Goal: Entertainment & Leisure: Consume media (video, audio)

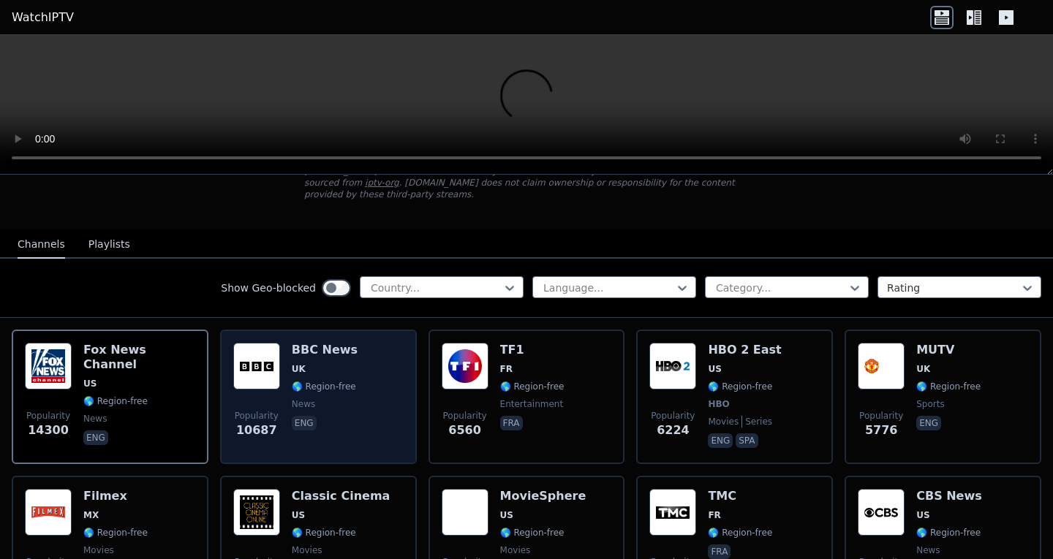
scroll to position [106, 0]
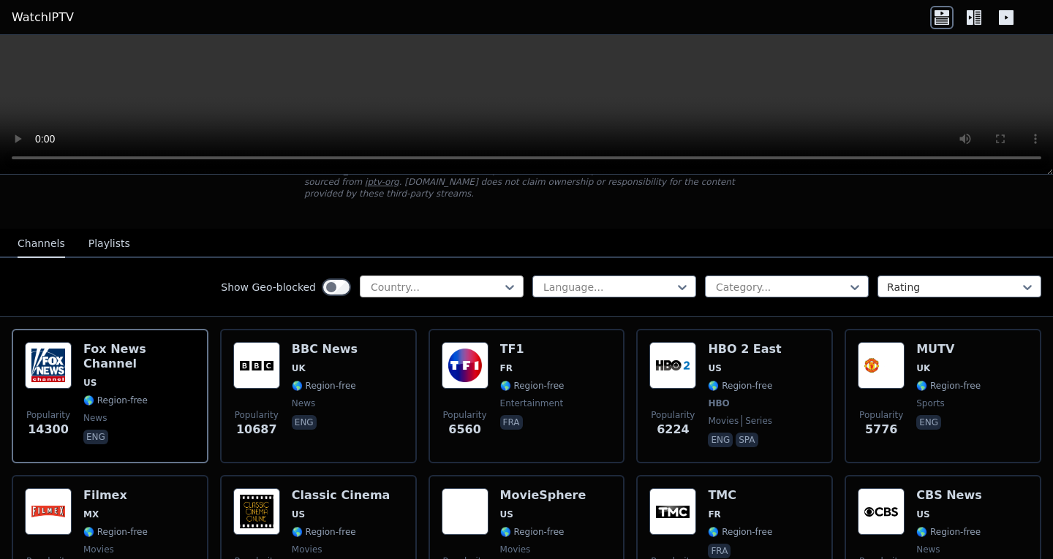
click at [471, 284] on div at bounding box center [435, 287] width 133 height 15
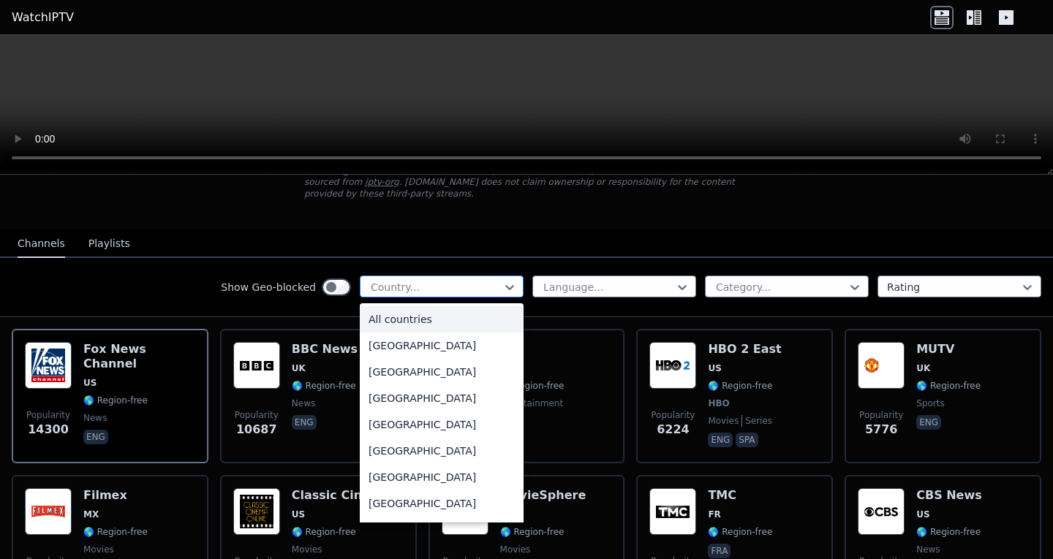
click at [502, 277] on div at bounding box center [509, 287] width 15 height 22
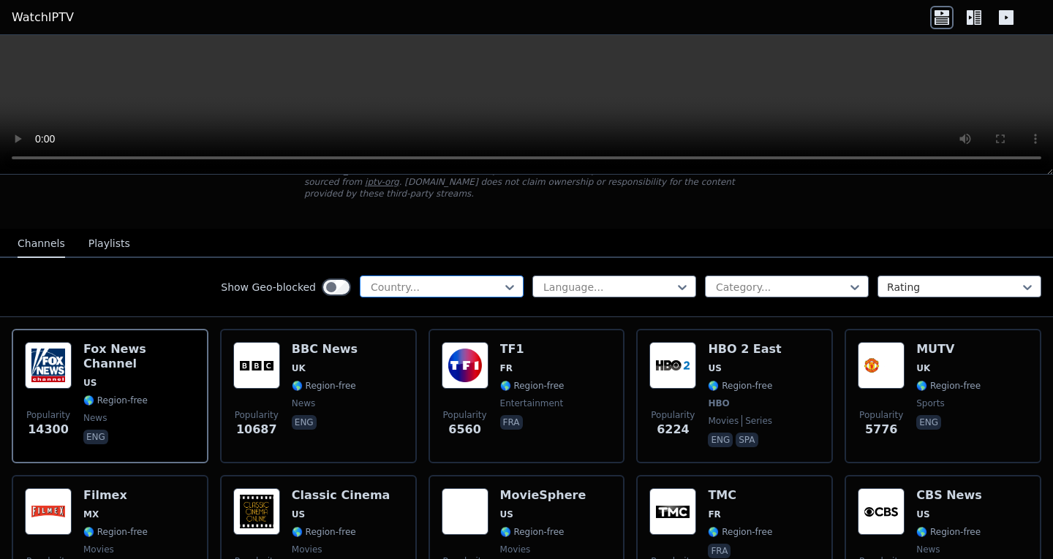
click at [502, 277] on div at bounding box center [509, 287] width 15 height 22
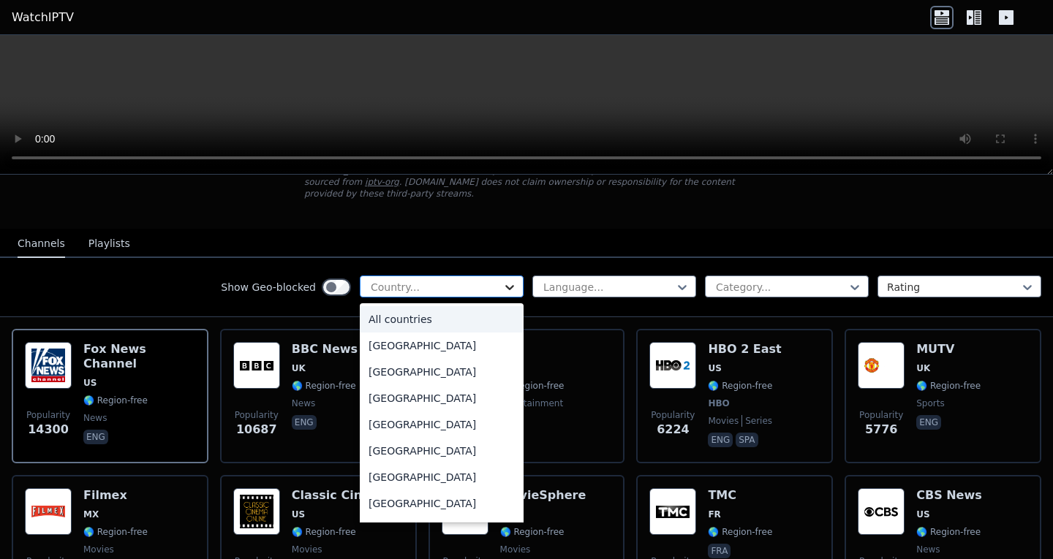
click at [502, 292] on icon at bounding box center [509, 287] width 15 height 15
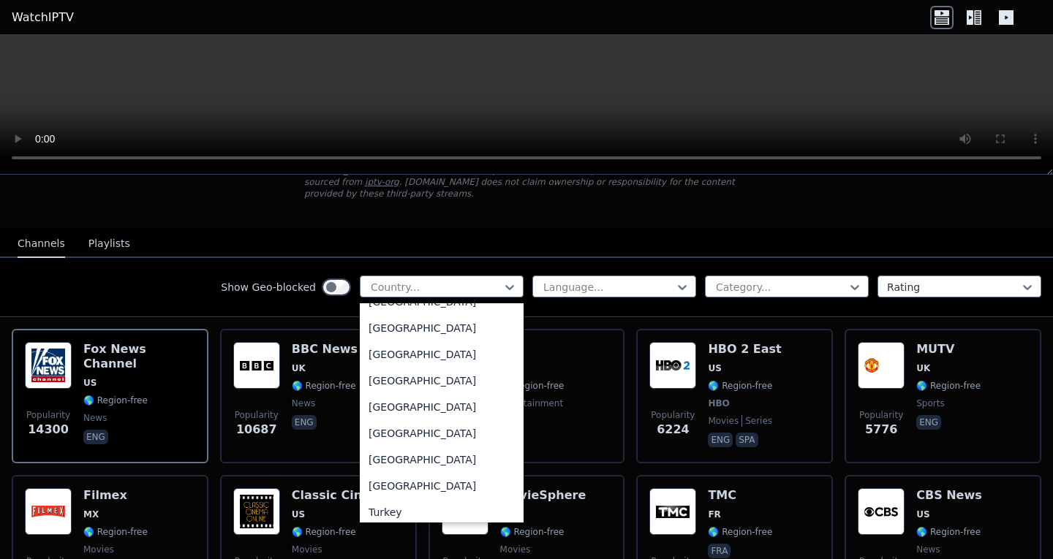
scroll to position [4971, 0]
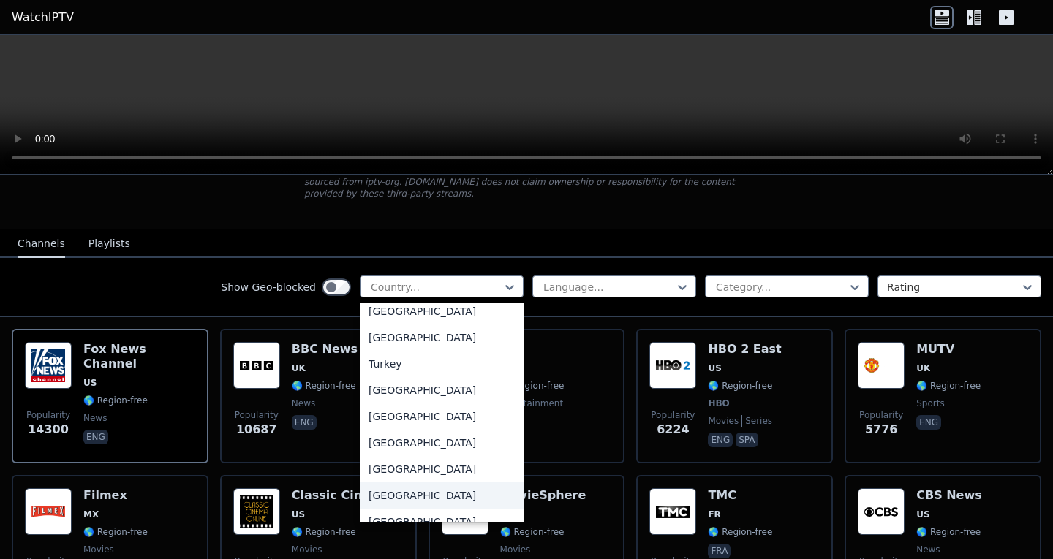
click at [470, 494] on div "United Kingdom" at bounding box center [442, 496] width 164 height 26
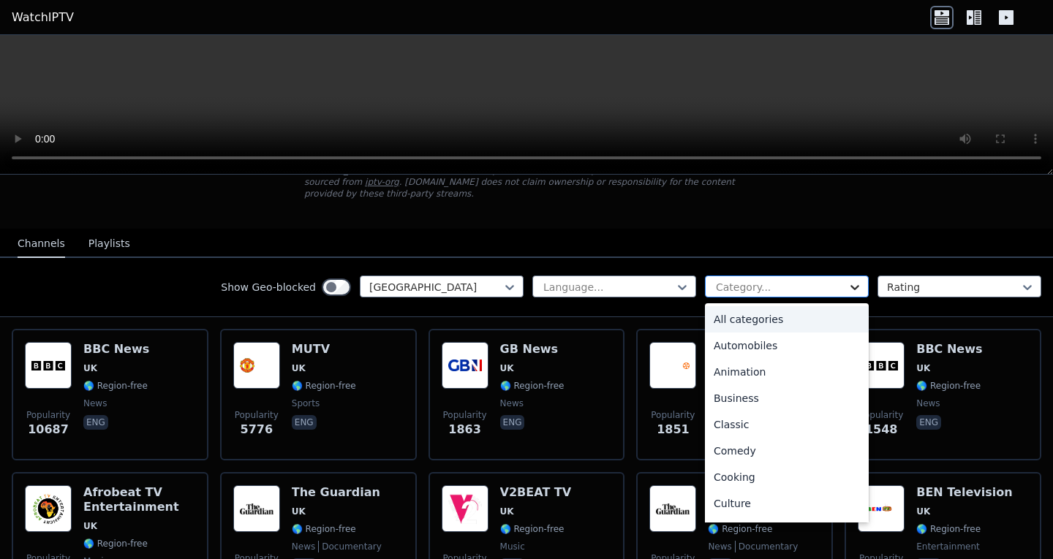
click at [847, 284] on icon at bounding box center [854, 287] width 15 height 15
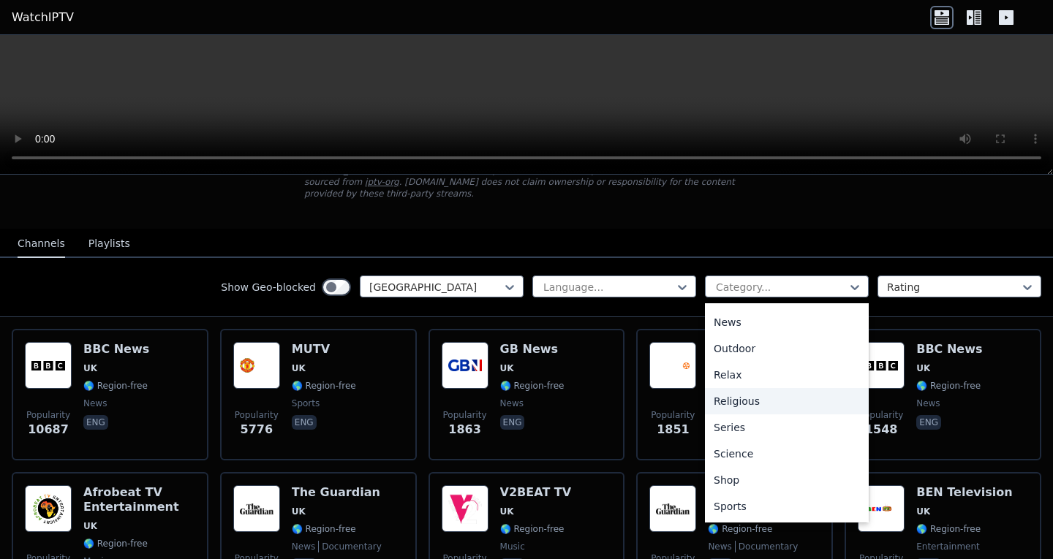
scroll to position [497, 0]
click at [751, 446] on div "Sports" at bounding box center [787, 454] width 164 height 26
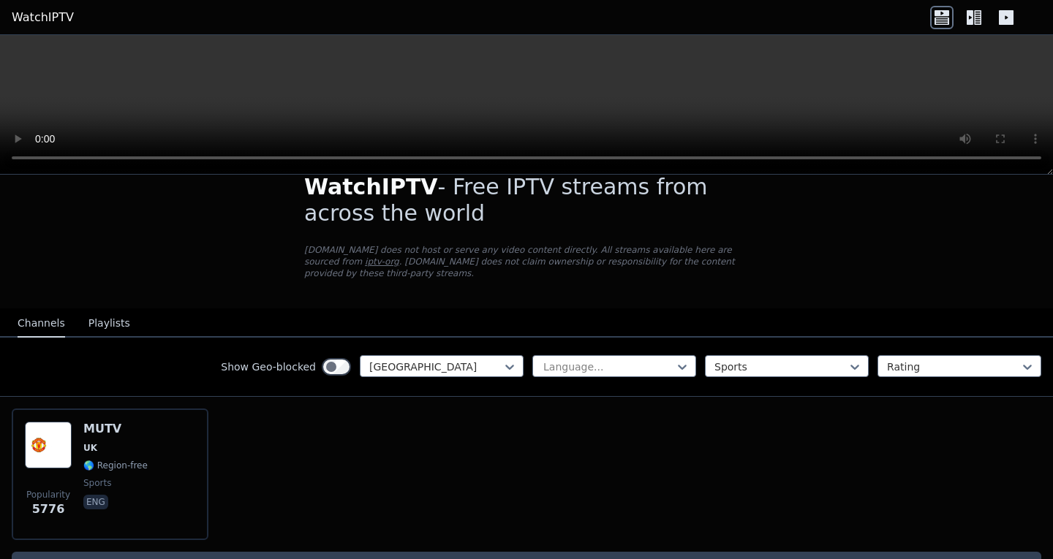
scroll to position [25, 0]
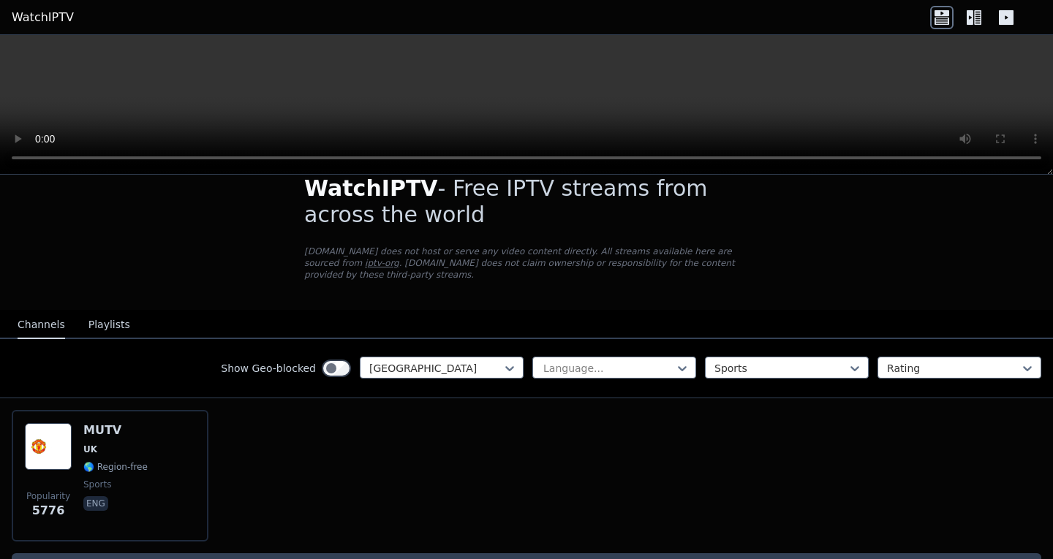
click at [360, 453] on div "Popularity 5776 MUTV UK 🌎 Region-free sports eng" at bounding box center [526, 475] width 1053 height 155
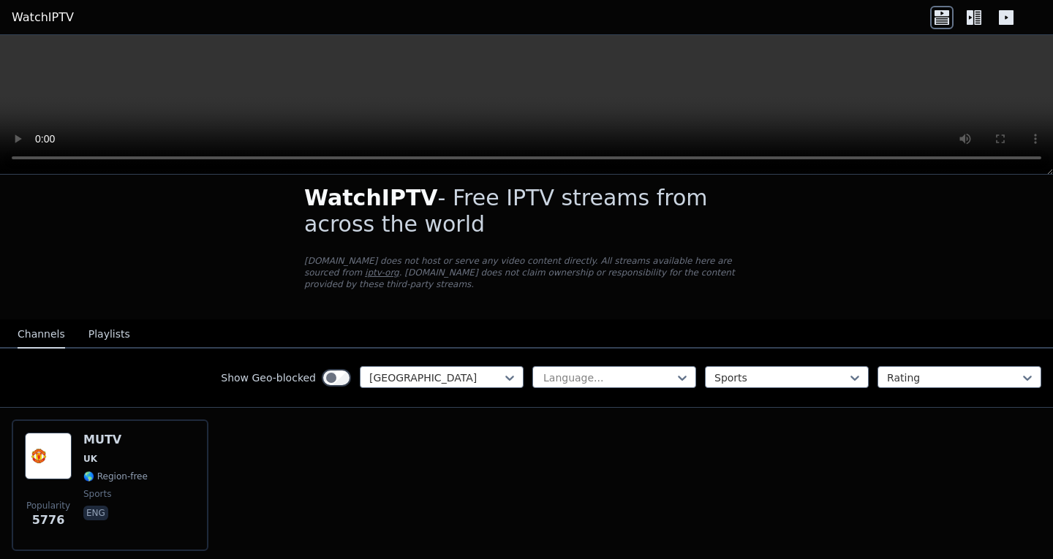
scroll to position [0, 0]
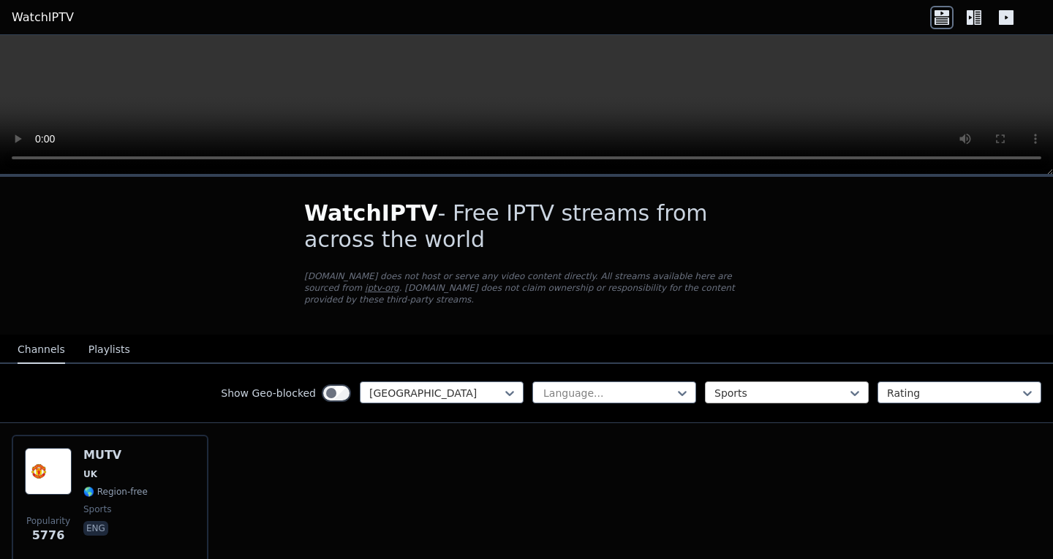
click at [749, 397] on div at bounding box center [780, 393] width 133 height 15
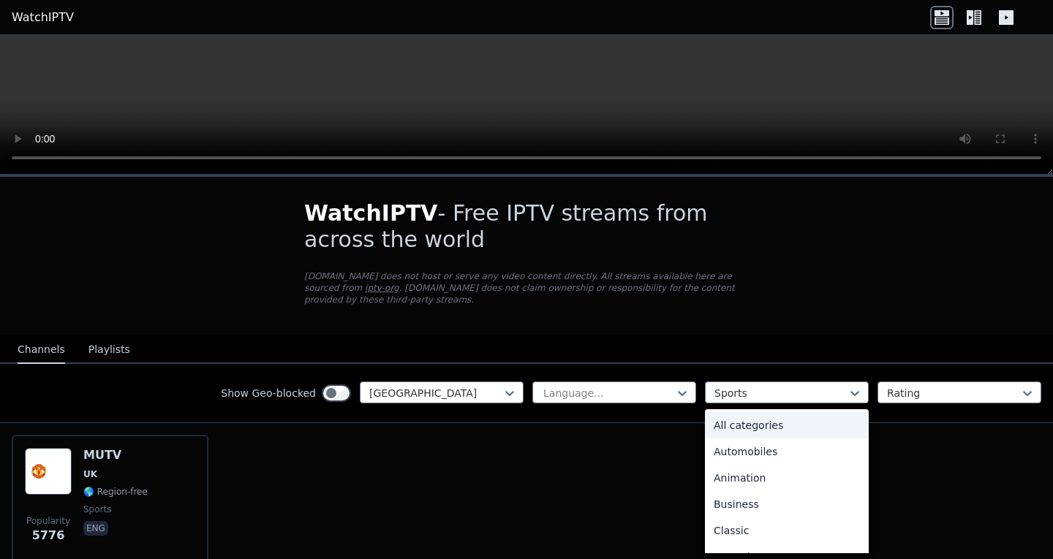
click at [749, 431] on div "All categories" at bounding box center [787, 425] width 164 height 26
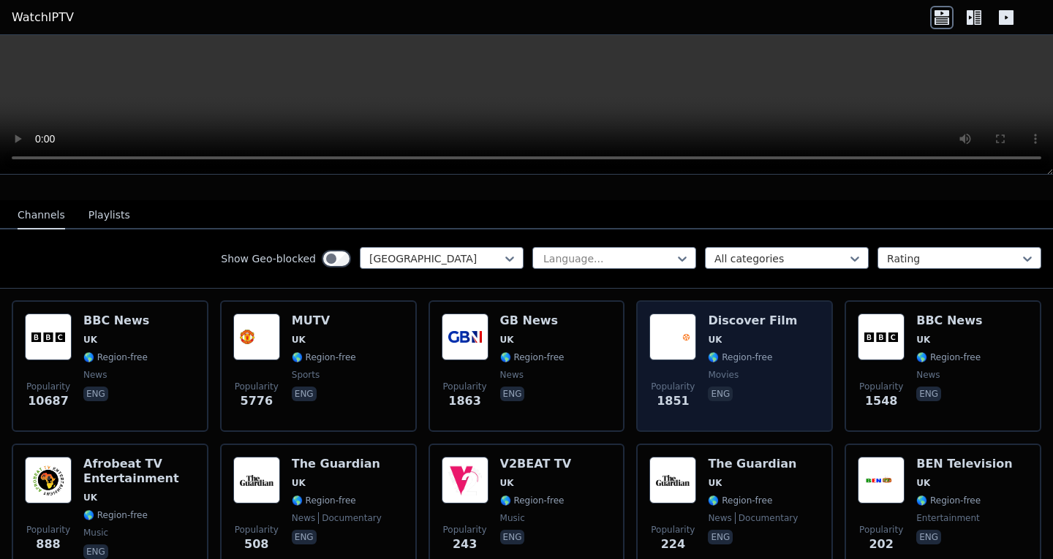
scroll to position [133, 0]
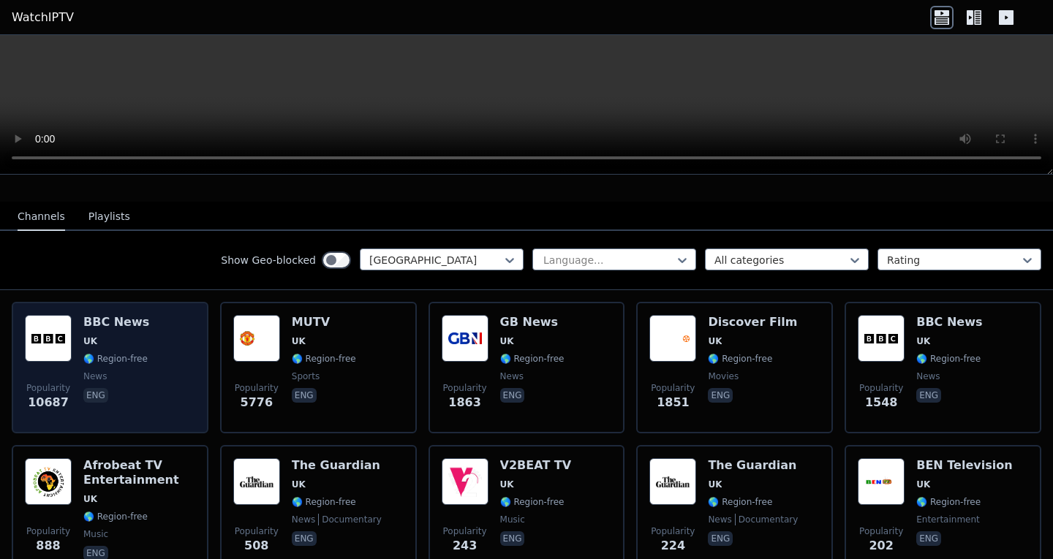
click at [143, 332] on div "BBC News UK 🌎 Region-free news eng" at bounding box center [116, 367] width 66 height 105
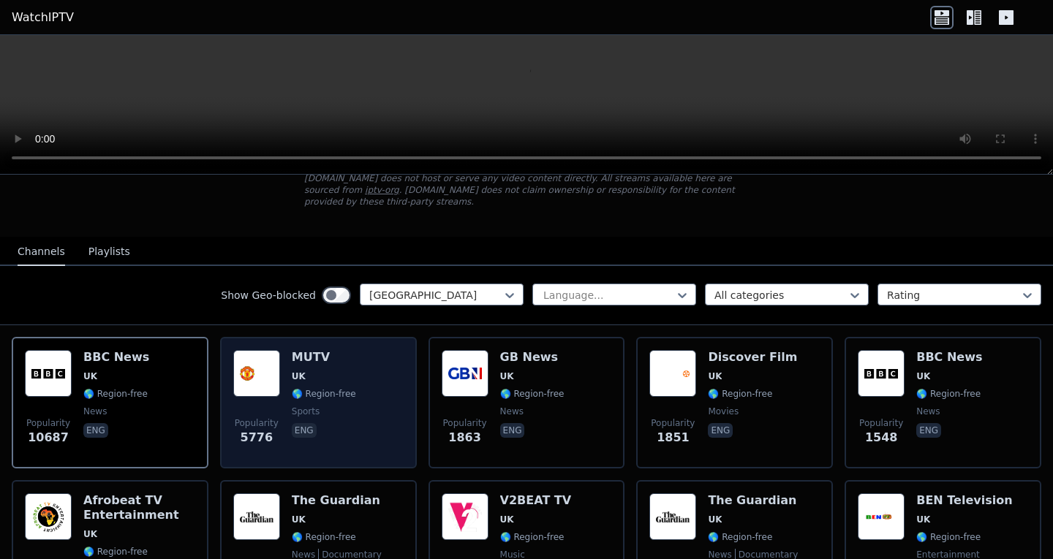
scroll to position [100, 0]
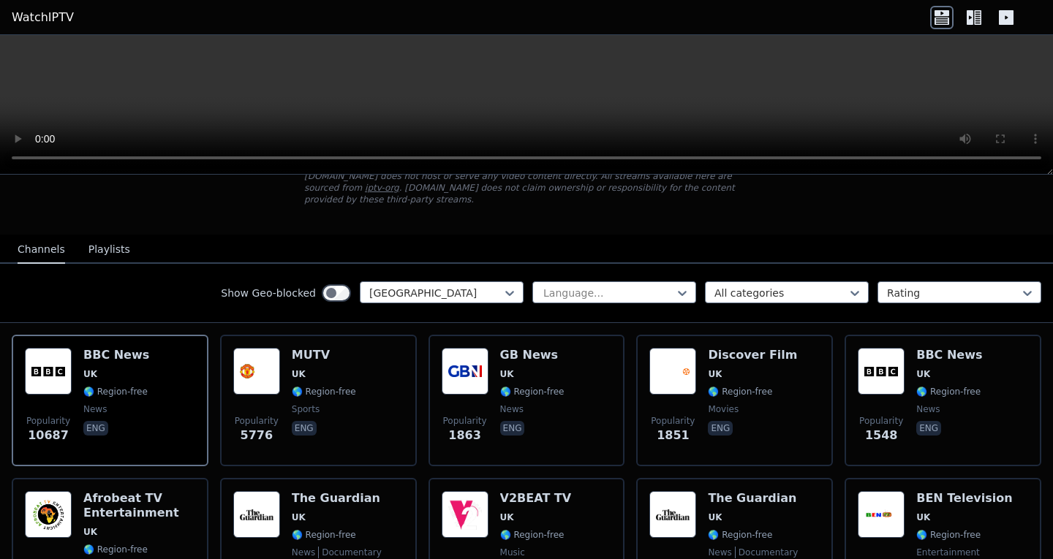
click at [107, 249] on button "Playlists" at bounding box center [109, 250] width 42 height 28
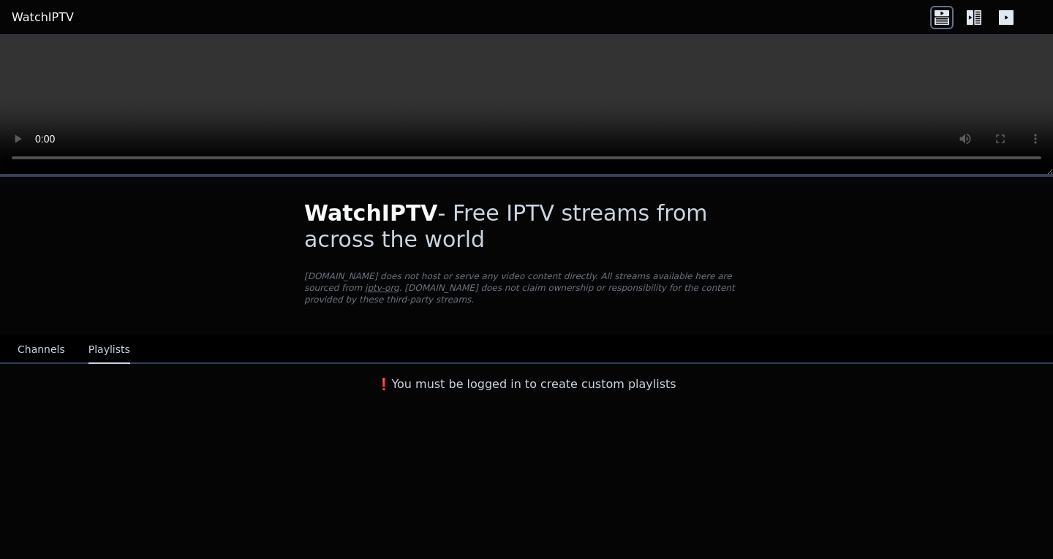
scroll to position [0, 0]
click at [36, 354] on button "Channels" at bounding box center [42, 350] width 48 height 28
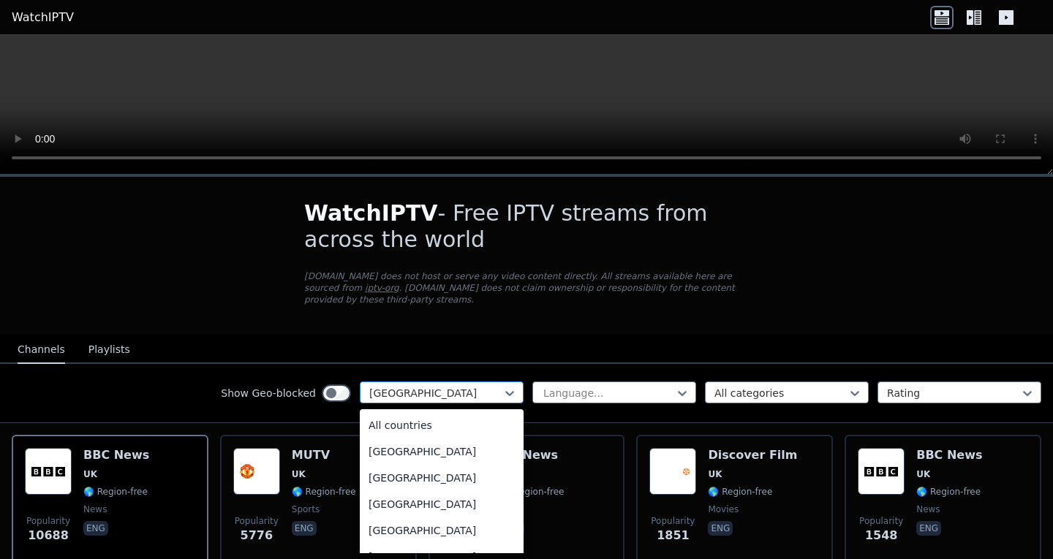
click at [478, 398] on div at bounding box center [435, 393] width 133 height 15
click at [450, 415] on div "All countries" at bounding box center [442, 425] width 164 height 26
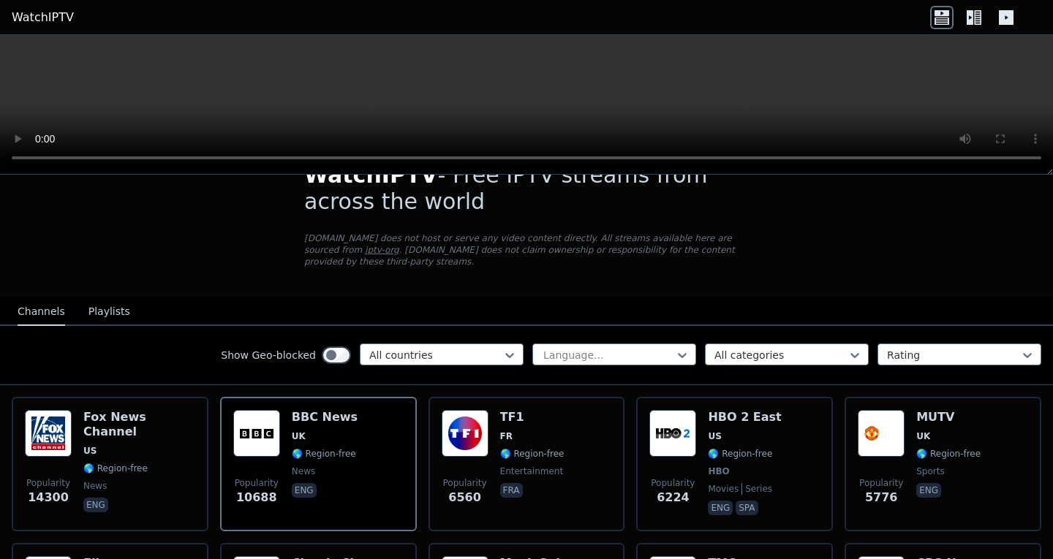
scroll to position [47, 0]
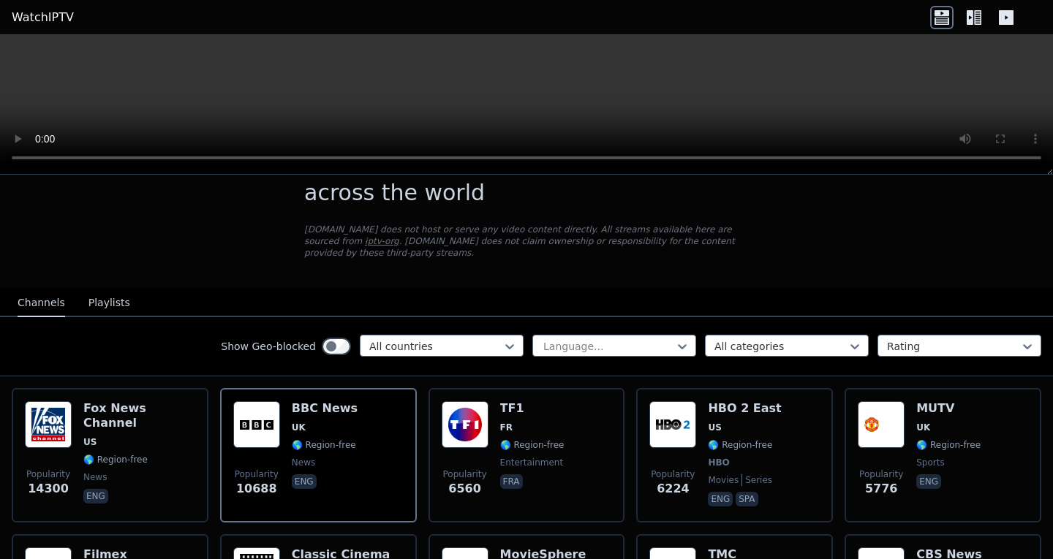
click at [936, 333] on div "Show Geo-blocked All countries Language... All categories Rating" at bounding box center [526, 346] width 1053 height 59
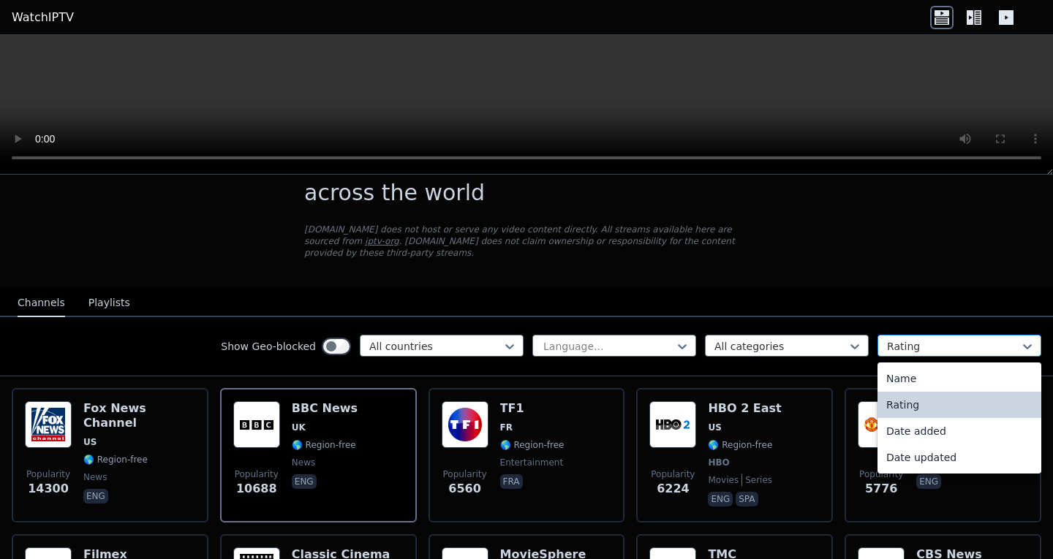
click at [924, 344] on div at bounding box center [953, 346] width 133 height 15
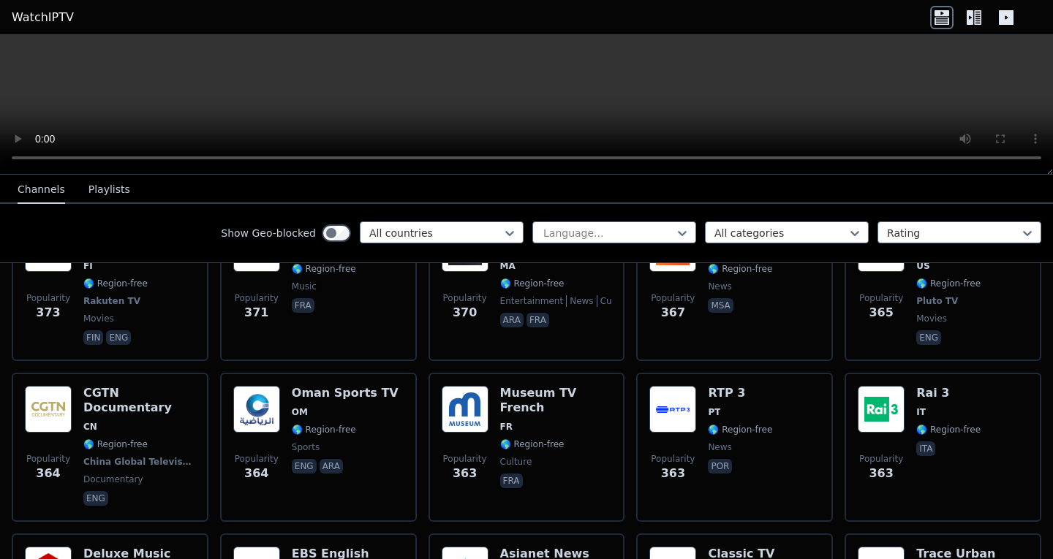
scroll to position [6309, 0]
